Goal: Check status: Check status

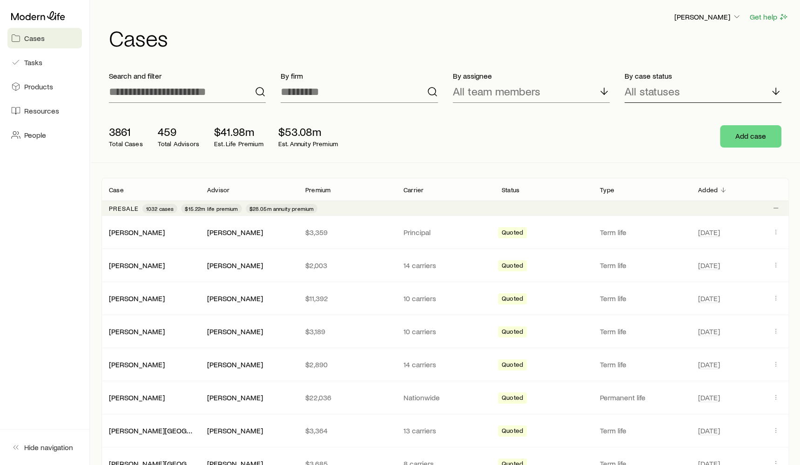
click at [639, 95] on p "All statuses" at bounding box center [652, 91] width 55 height 13
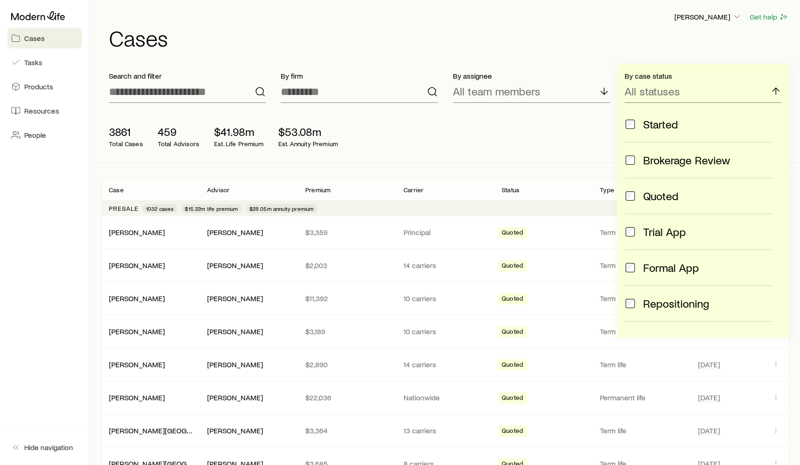
click at [639, 128] on div "Started" at bounding box center [699, 124] width 148 height 13
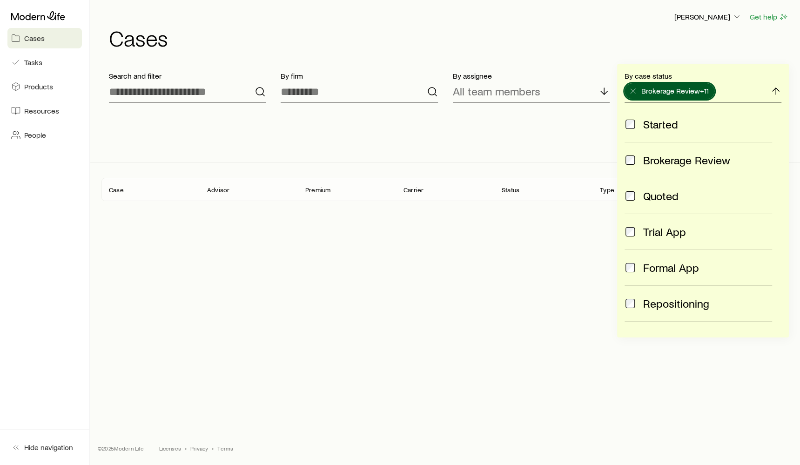
click at [637, 148] on label "Brokerage Review" at bounding box center [699, 160] width 148 height 36
click at [637, 195] on div "Quoted" at bounding box center [699, 195] width 148 height 13
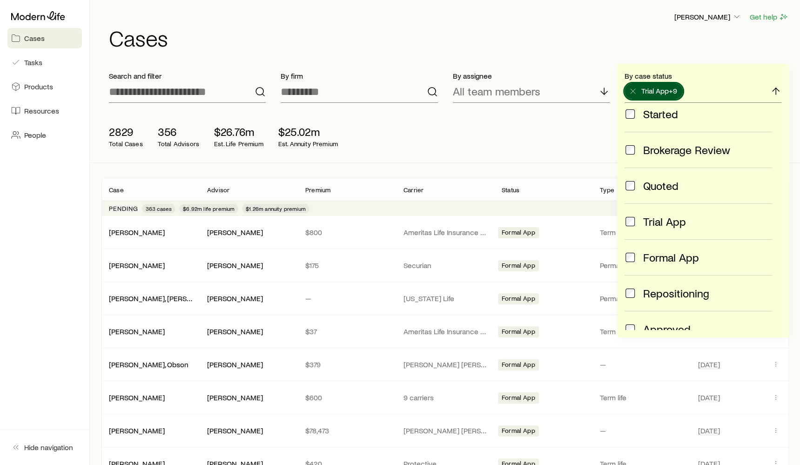
click at [640, 276] on label "Repositioning" at bounding box center [699, 293] width 148 height 36
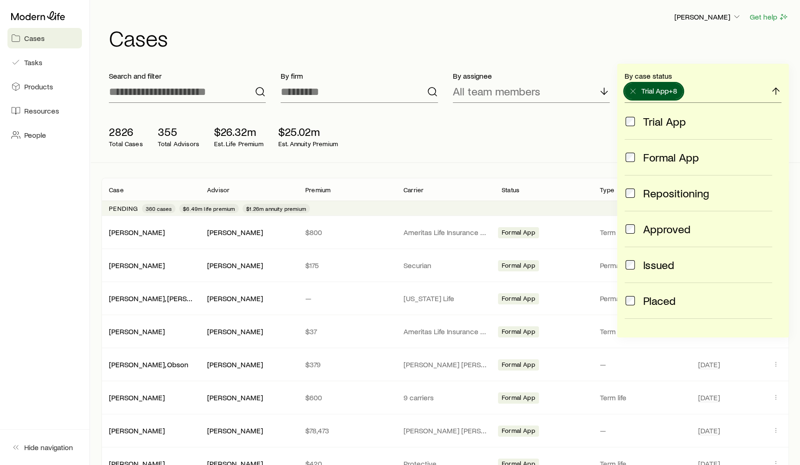
click at [638, 289] on label "Placed" at bounding box center [699, 301] width 148 height 36
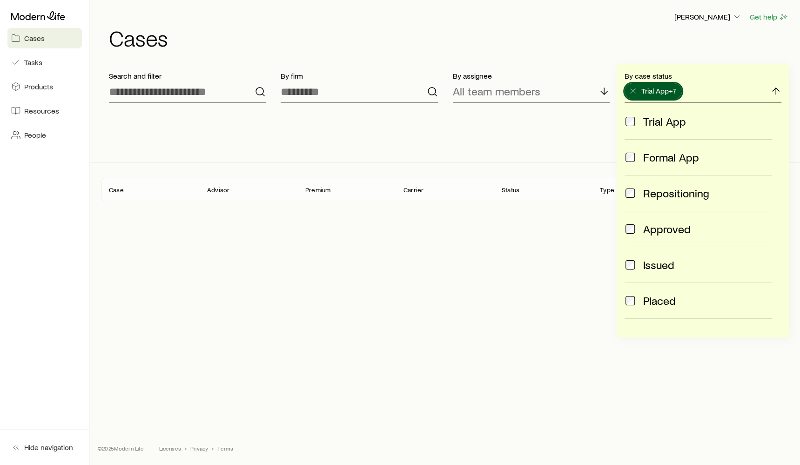
scroll to position [182, 0]
click at [637, 274] on label "Lapsed" at bounding box center [699, 265] width 148 height 36
click at [638, 294] on div "Declined" at bounding box center [699, 300] width 148 height 13
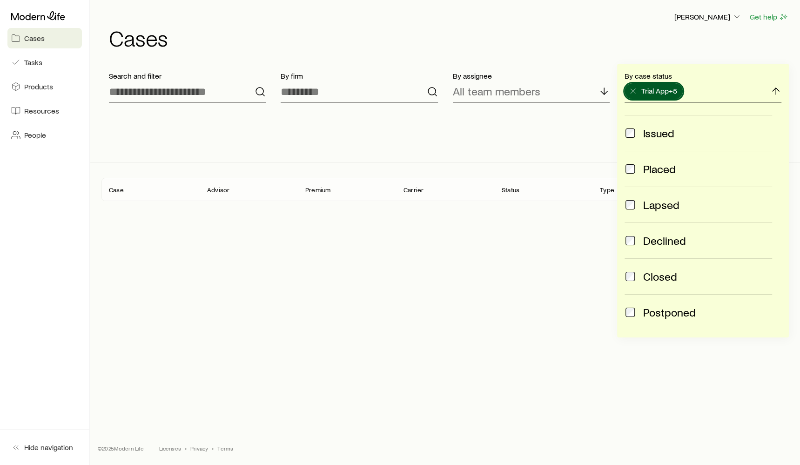
click at [638, 279] on div "Closed" at bounding box center [699, 276] width 148 height 13
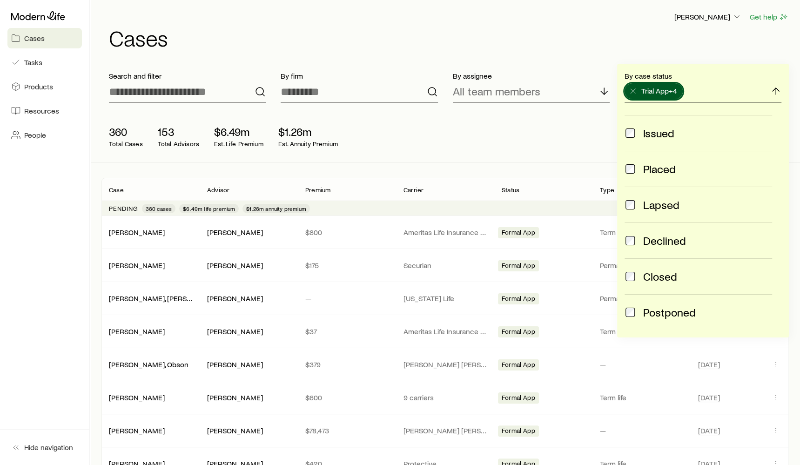
click at [635, 306] on div "Postponed" at bounding box center [699, 312] width 148 height 13
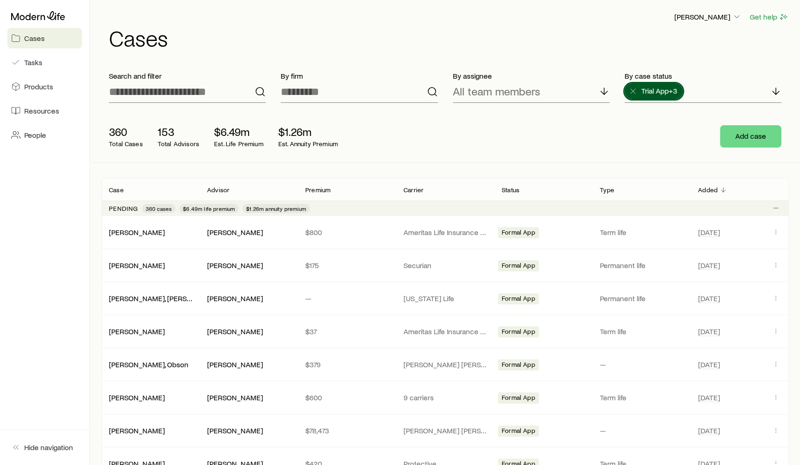
click at [316, 189] on p "Premium" at bounding box center [317, 189] width 25 height 7
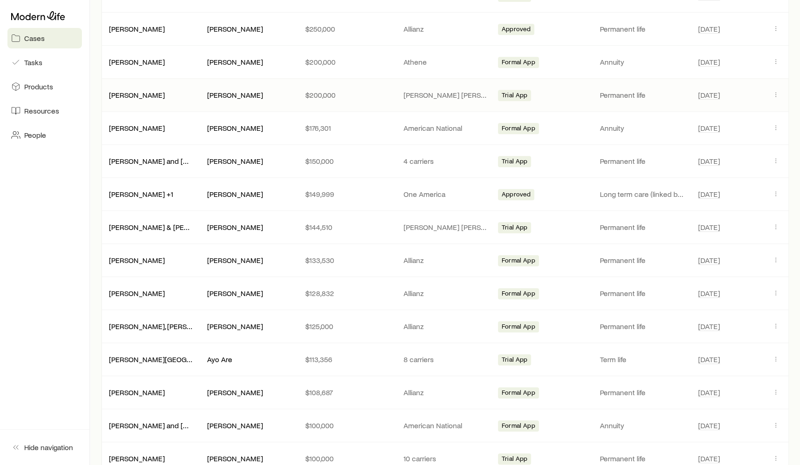
scroll to position [454, 0]
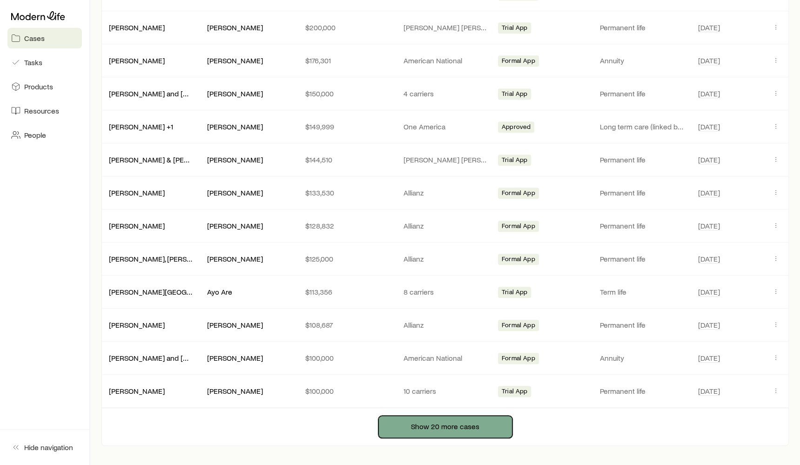
click at [404, 421] on button "Show 20 more cases" at bounding box center [445, 427] width 134 height 22
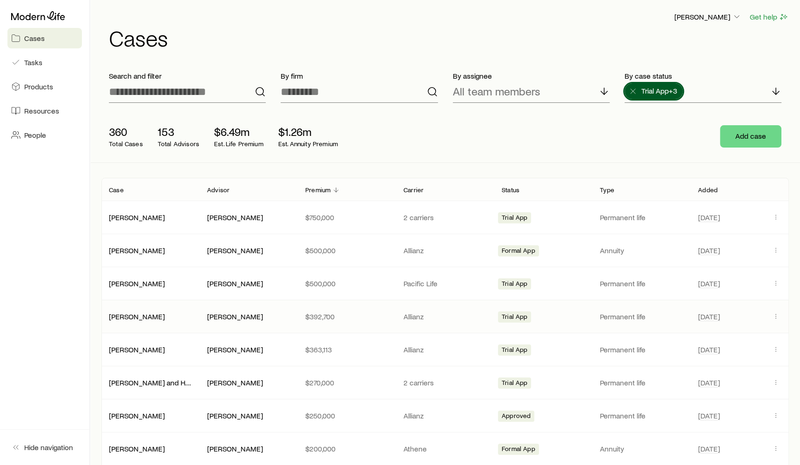
scroll to position [7, 0]
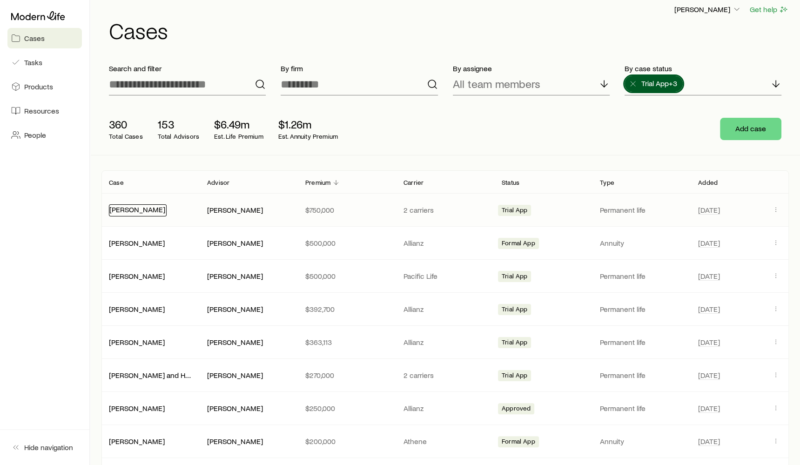
click at [128, 210] on link "[PERSON_NAME]" at bounding box center [137, 209] width 56 height 9
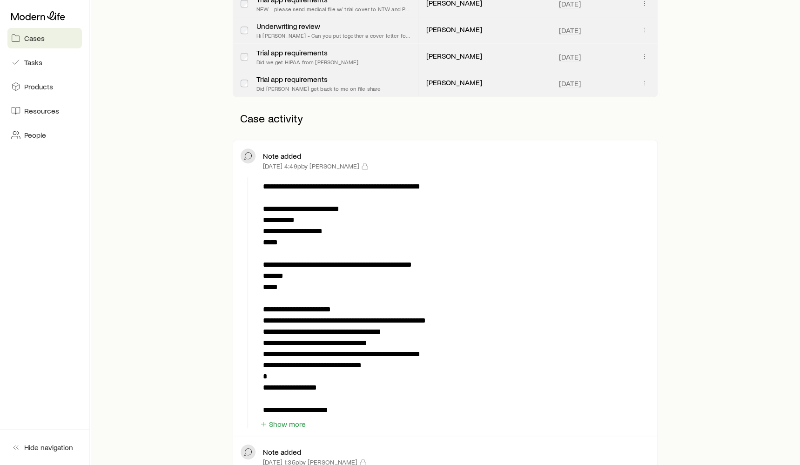
scroll to position [438, 0]
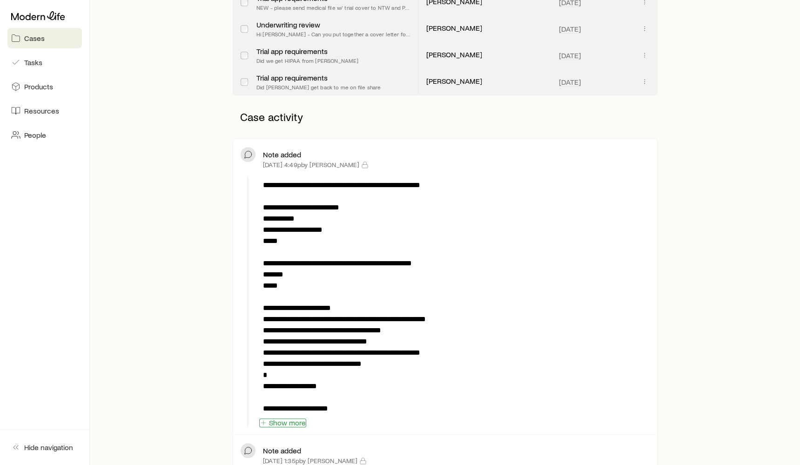
click at [286, 421] on button "Show more" at bounding box center [282, 422] width 47 height 9
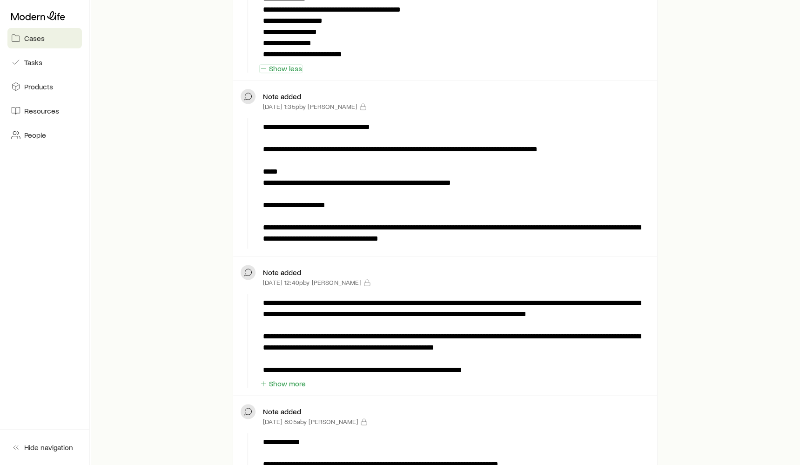
scroll to position [1097, 0]
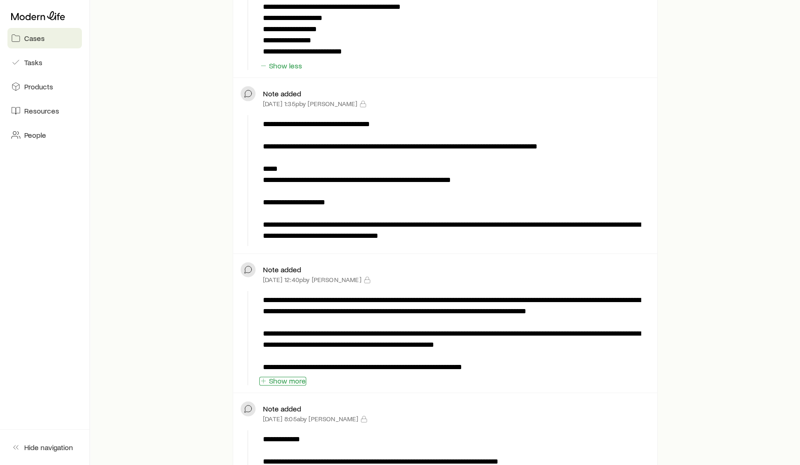
click at [290, 379] on button "Show more" at bounding box center [282, 381] width 47 height 9
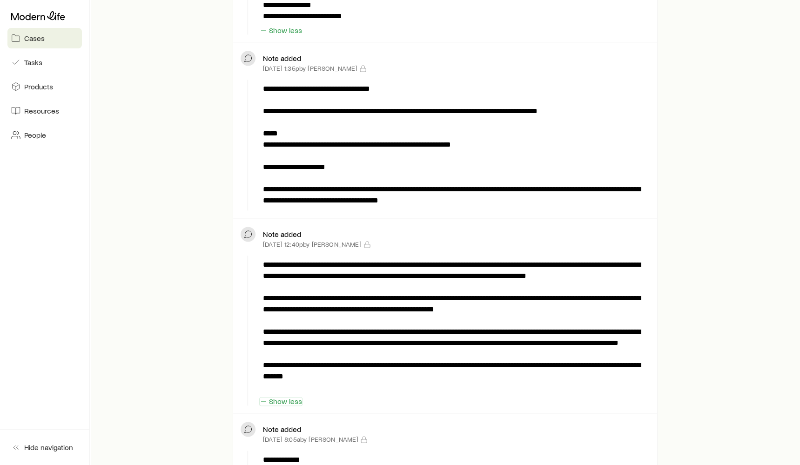
scroll to position [1133, 0]
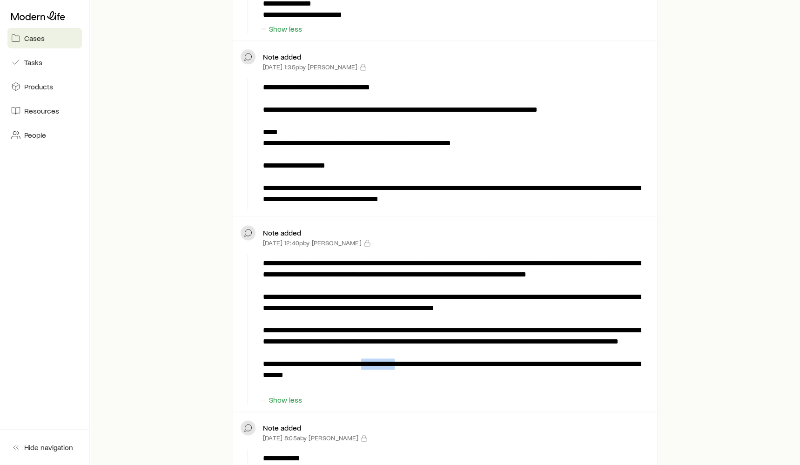
drag, startPoint x: 374, startPoint y: 371, endPoint x: 410, endPoint y: 368, distance: 35.5
click at [410, 368] on p "**********" at bounding box center [455, 325] width 384 height 134
click at [413, 368] on p "**********" at bounding box center [455, 325] width 384 height 134
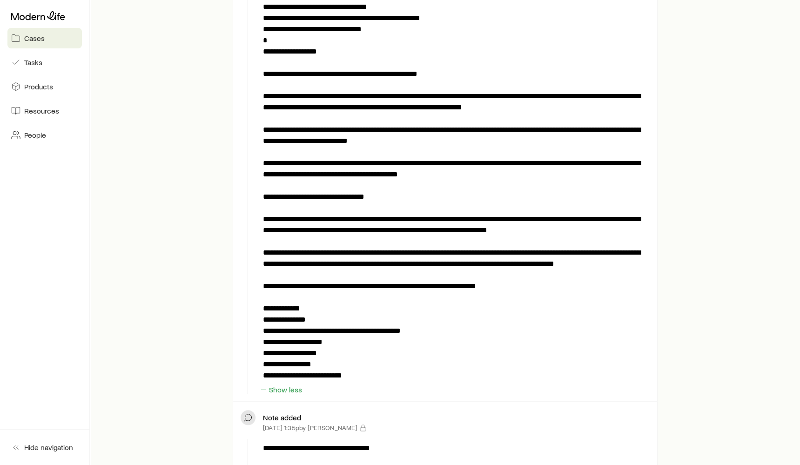
scroll to position [663, 0]
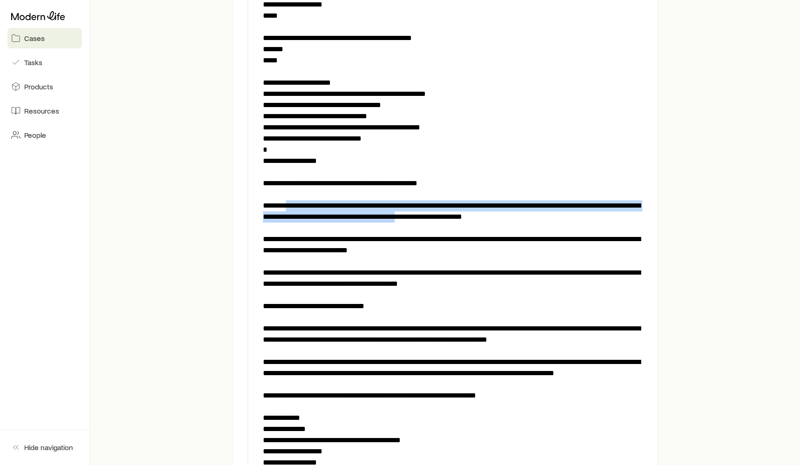
drag, startPoint x: 288, startPoint y: 201, endPoint x: 445, endPoint y: 214, distance: 157.4
click at [445, 214] on p at bounding box center [455, 222] width 384 height 536
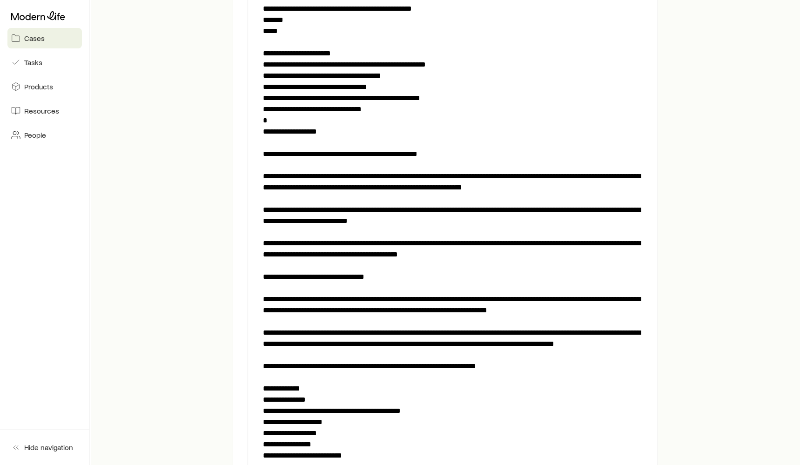
scroll to position [694, 0]
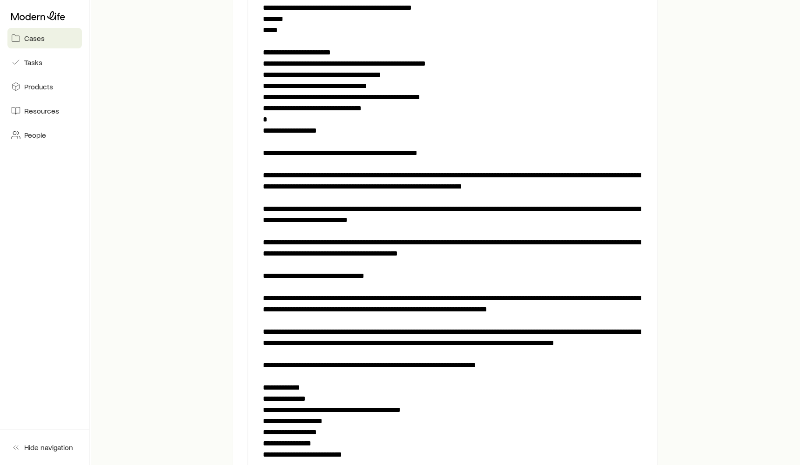
drag, startPoint x: 271, startPoint y: 239, endPoint x: 457, endPoint y: 246, distance: 185.4
click at [457, 246] on p at bounding box center [455, 192] width 384 height 536
drag, startPoint x: 472, startPoint y: 241, endPoint x: 510, endPoint y: 245, distance: 38.0
click at [510, 245] on p at bounding box center [455, 192] width 384 height 536
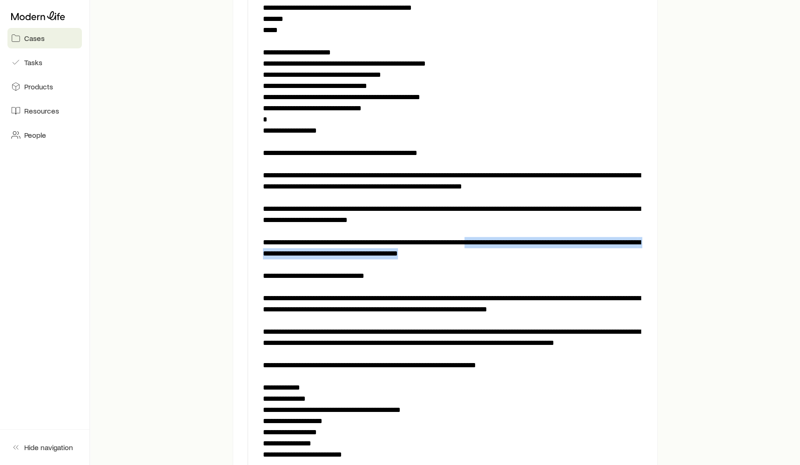
click at [510, 245] on p at bounding box center [455, 192] width 384 height 536
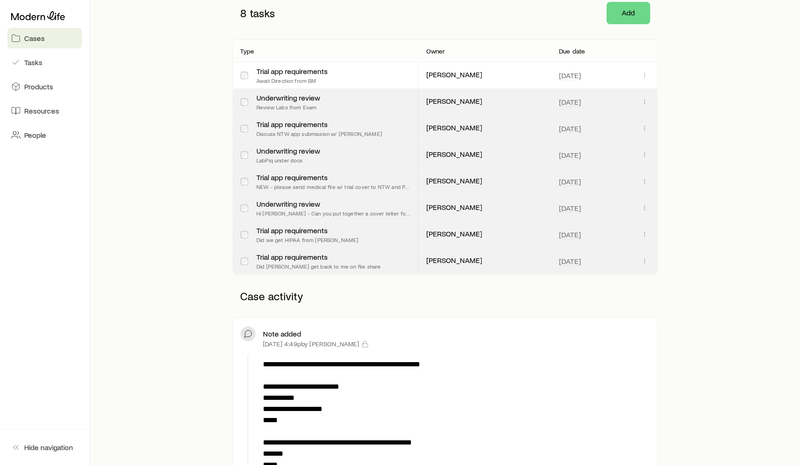
scroll to position [0, 0]
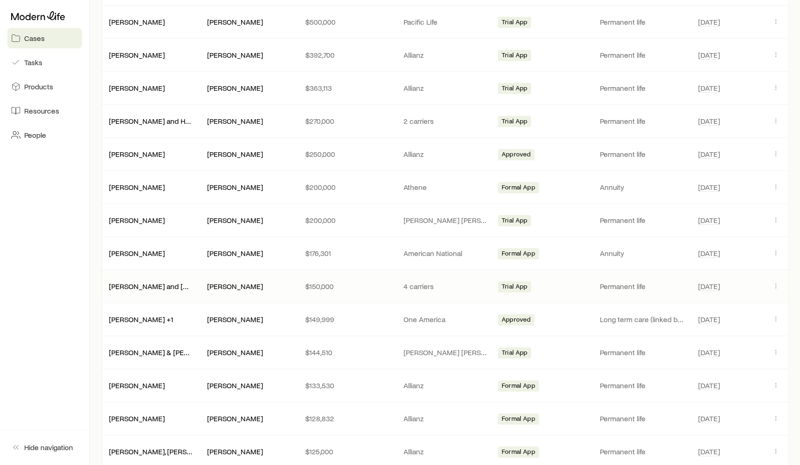
scroll to position [263, 0]
click at [139, 313] on link "[PERSON_NAME] +1" at bounding box center [141, 317] width 64 height 9
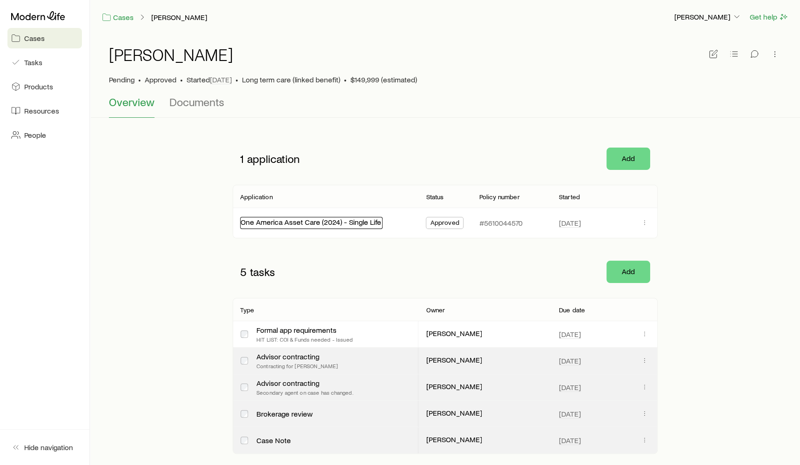
click at [333, 223] on link "One America Asset Care (2024) - Single Life" at bounding box center [311, 221] width 141 height 9
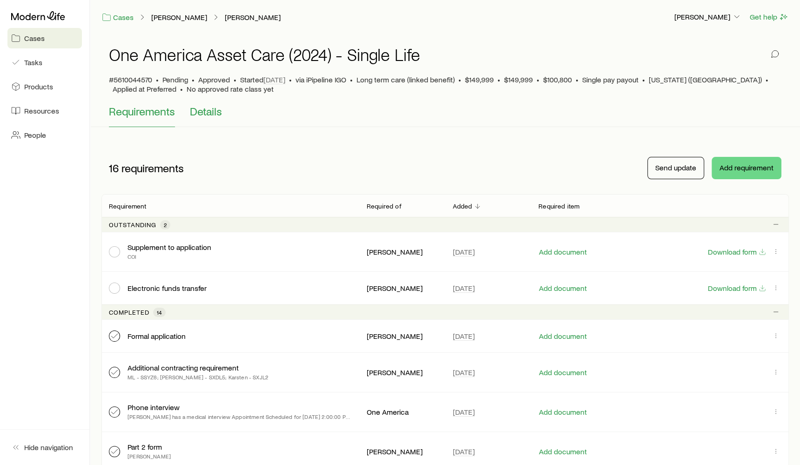
click at [202, 110] on span "Details" at bounding box center [206, 111] width 32 height 13
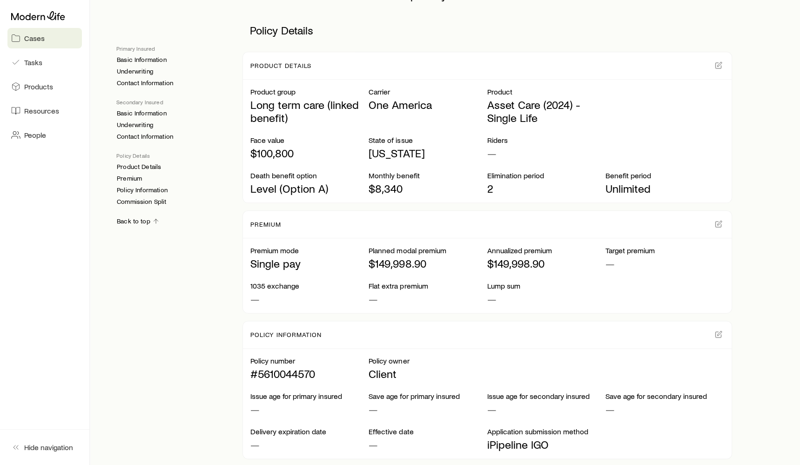
scroll to position [985, 0]
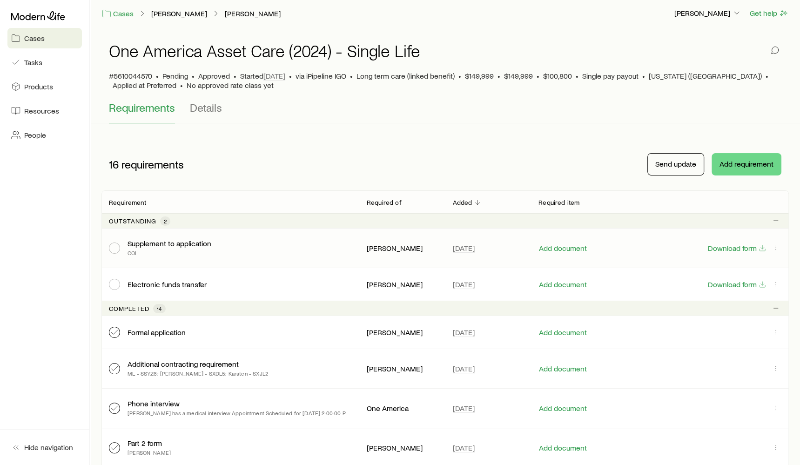
scroll to position [6, 0]
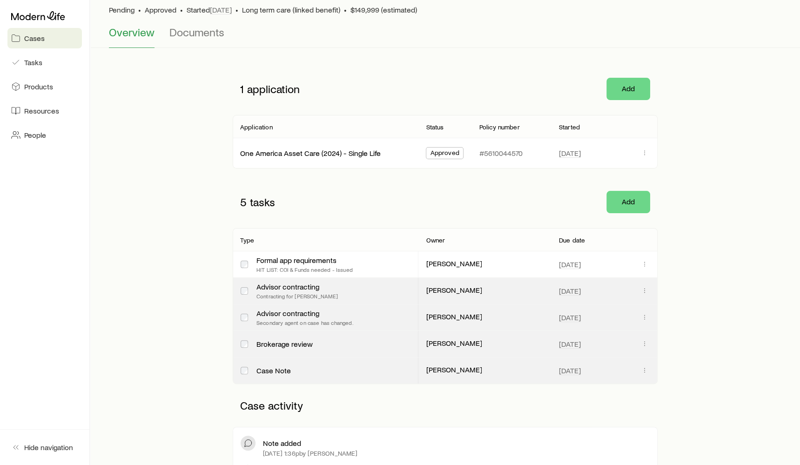
scroll to position [160, 0]
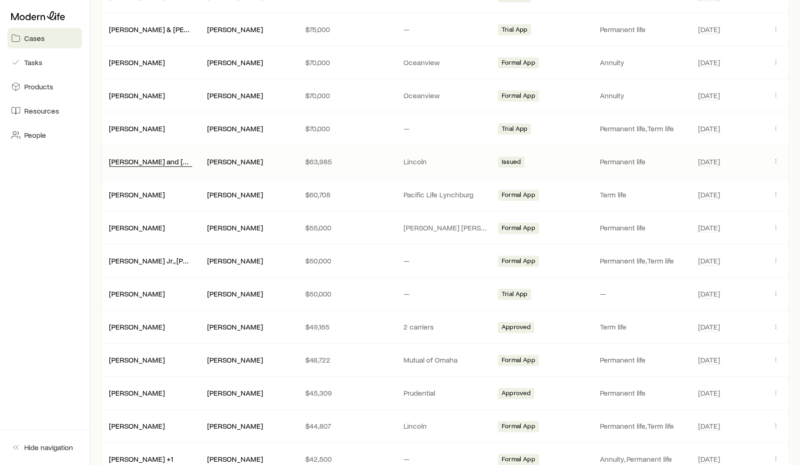
scroll to position [1048, 0]
click at [154, 156] on link "[PERSON_NAME] and [PERSON_NAME] +1" at bounding box center [177, 160] width 136 height 9
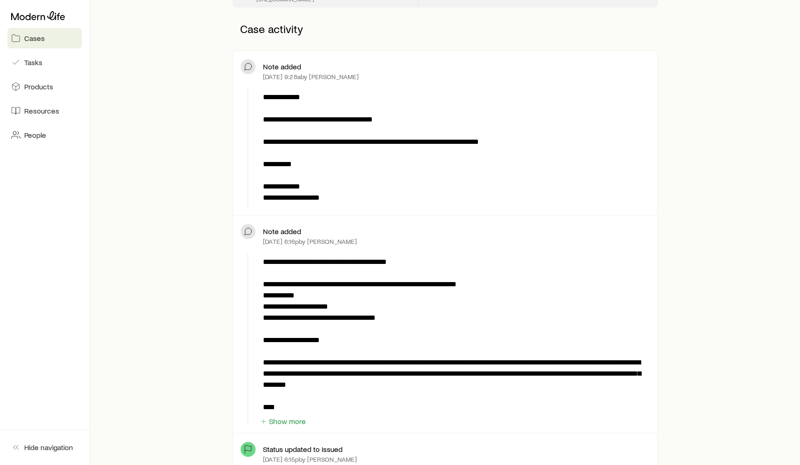
scroll to position [915, 0]
